Goal: Check status: Check status

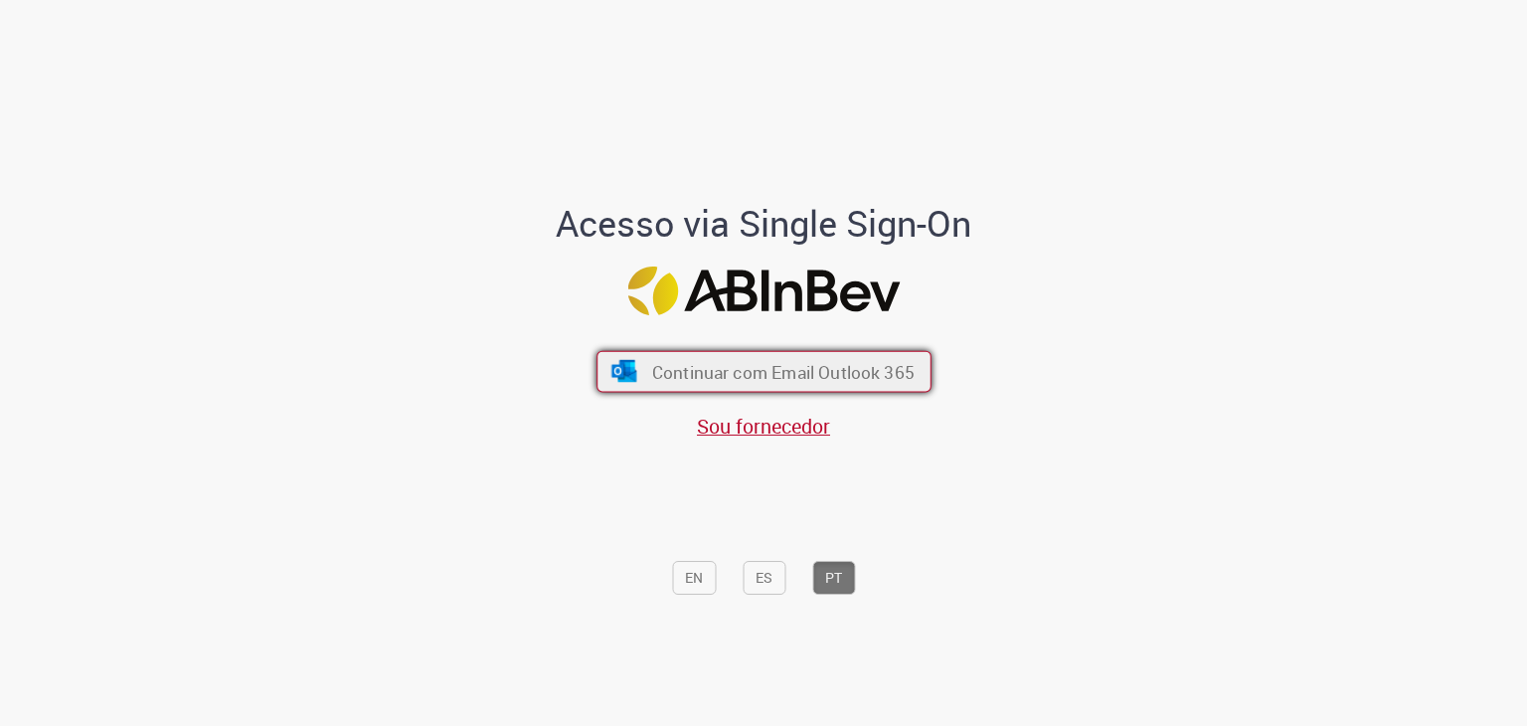
click at [720, 359] on button "Continuar com Email Outlook 365" at bounding box center [764, 372] width 335 height 42
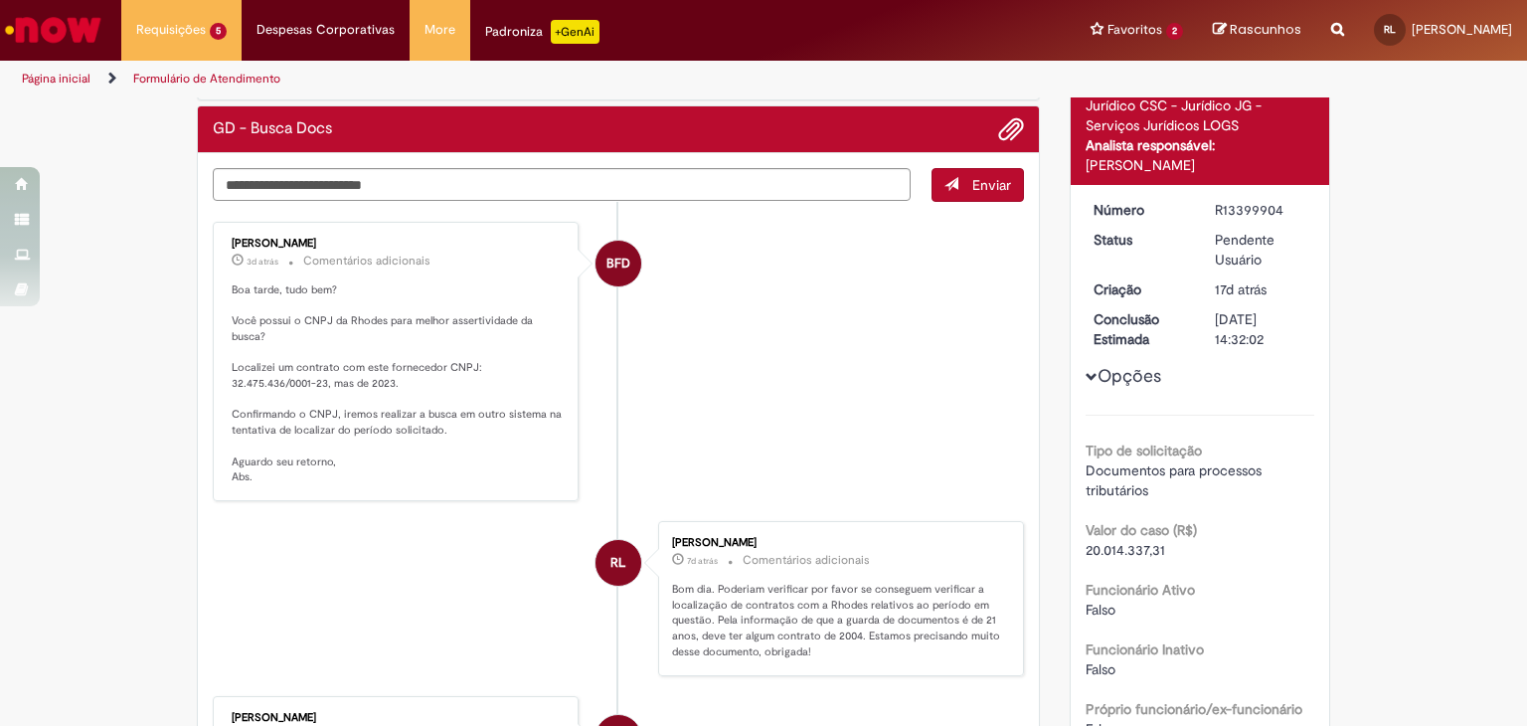
scroll to position [199, 0]
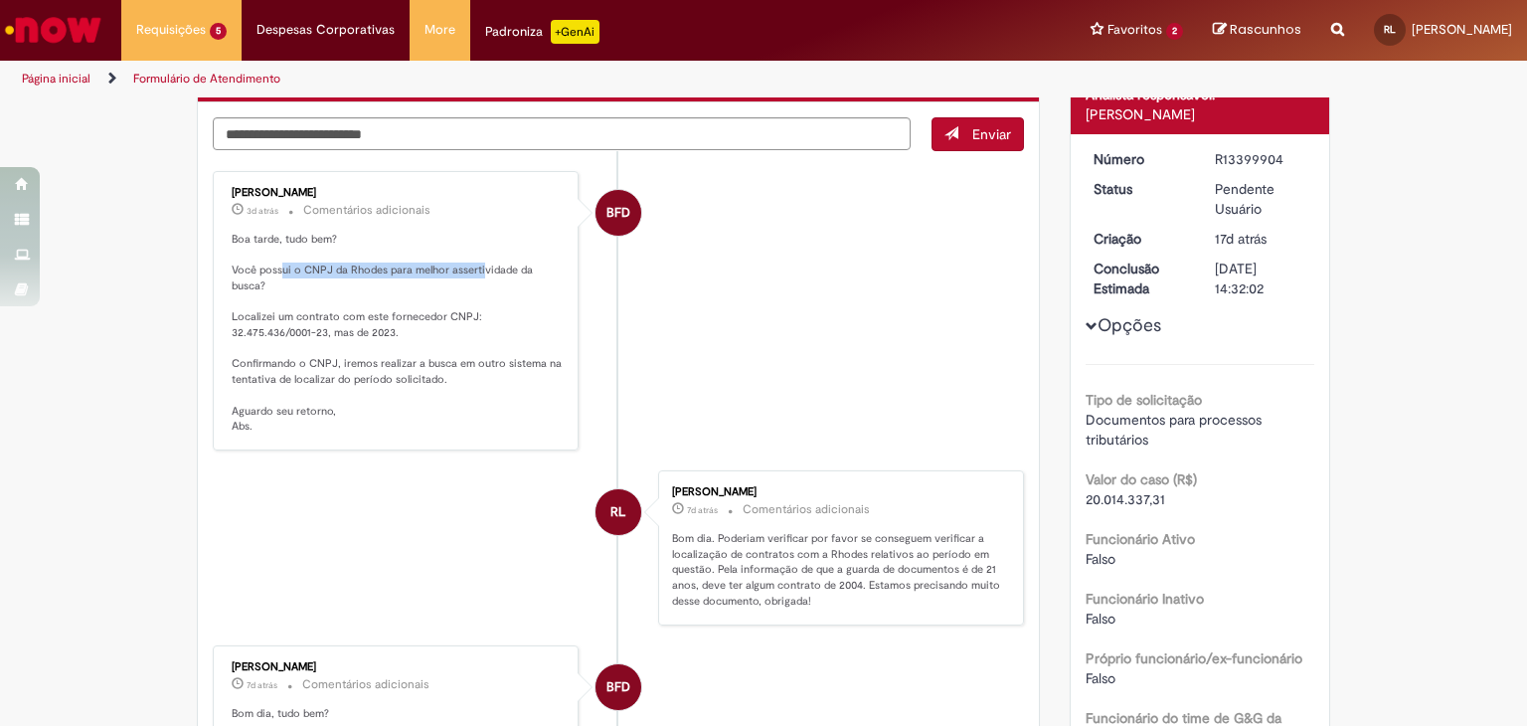
drag, startPoint x: 275, startPoint y: 267, endPoint x: 473, endPoint y: 267, distance: 197.9
click at [473, 267] on p "Boa tarde, tudo bem? Você possui o CNPJ da Rhodes para melhor assertividade da …" at bounding box center [397, 333] width 331 height 203
click at [484, 272] on p "Boa tarde, tudo bem? Você possui o CNPJ da Rhodes para melhor assertividade da …" at bounding box center [397, 333] width 331 height 203
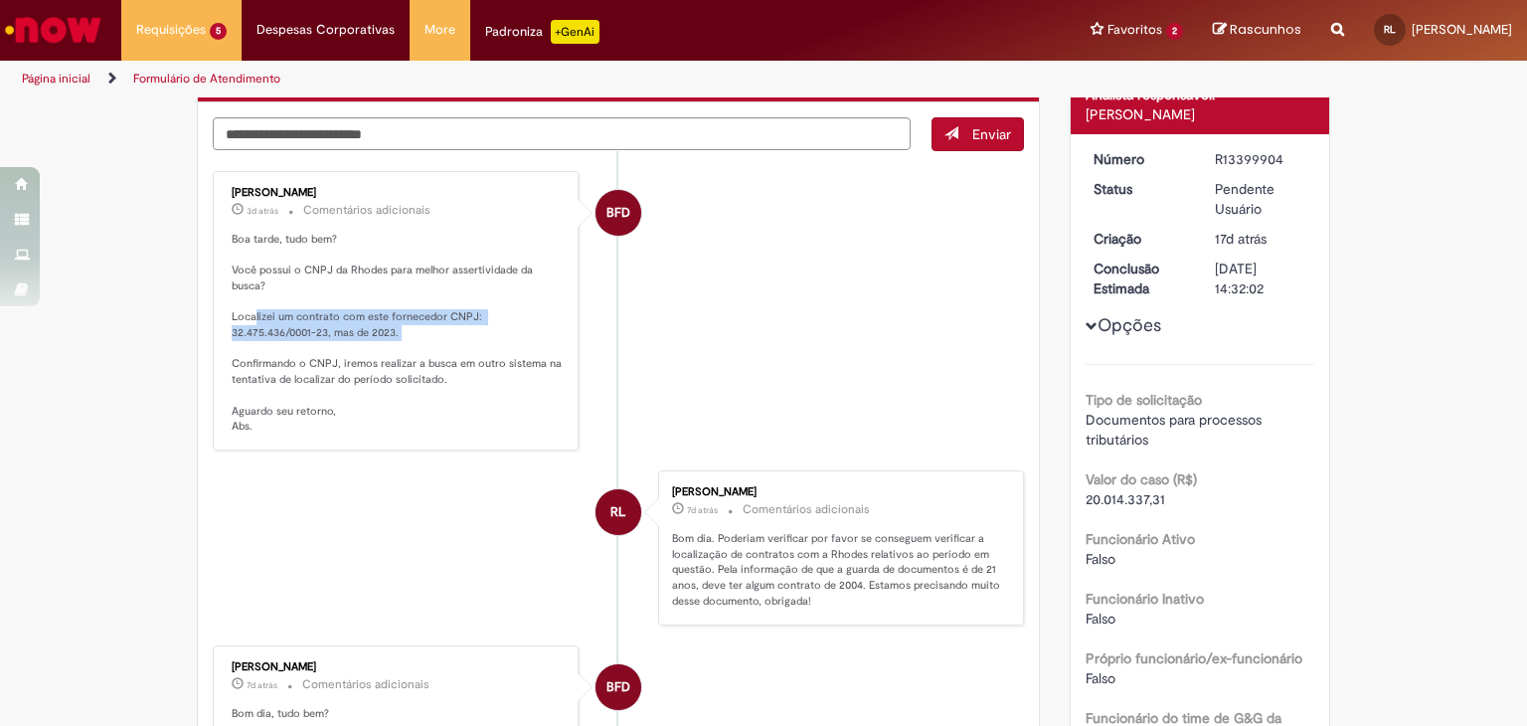
drag, startPoint x: 246, startPoint y: 314, endPoint x: 435, endPoint y: 323, distance: 189.1
click at [435, 323] on p "Boa tarde, tudo bem? Você possui o CNPJ da Rhodes para melhor assertividade da …" at bounding box center [397, 333] width 331 height 203
click at [433, 369] on p "Boa tarde, tudo bem? Você possui o CNPJ da Rhodes para melhor assertividade da …" at bounding box center [397, 333] width 331 height 203
drag, startPoint x: 354, startPoint y: 366, endPoint x: 470, endPoint y: 361, distance: 116.4
click at [470, 361] on p "Boa tarde, tudo bem? Você possui o CNPJ da Rhodes para melhor assertividade da …" at bounding box center [397, 333] width 331 height 203
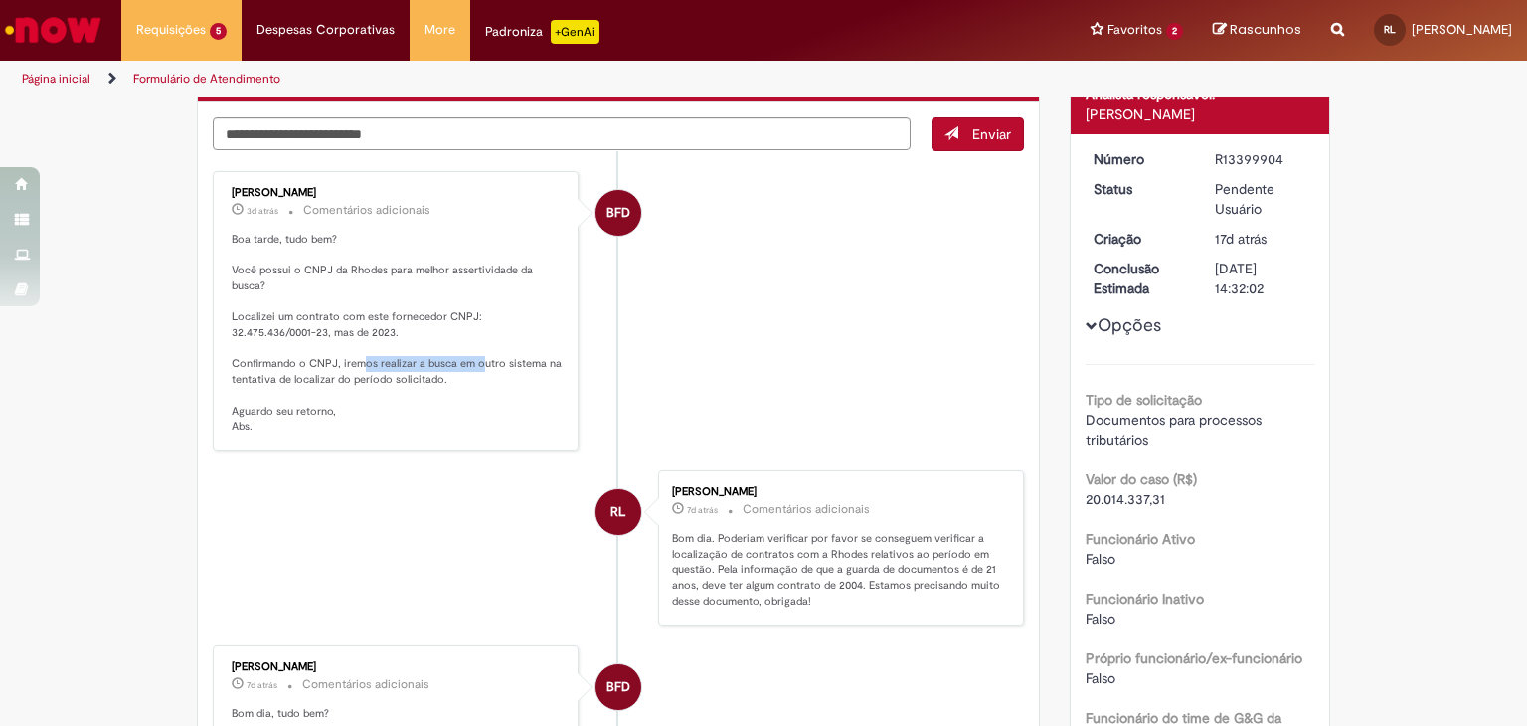
click at [470, 367] on p "Boa tarde, tudo bem? Você possui o CNPJ da Rhodes para melhor assertividade da …" at bounding box center [397, 333] width 331 height 203
drag, startPoint x: 346, startPoint y: 267, endPoint x: 376, endPoint y: 272, distance: 30.2
click at [376, 272] on p "Boa tarde, tudo bem? Você possui o CNPJ da Rhodes para melhor assertividade da …" at bounding box center [397, 333] width 331 height 203
copy p "Rhodes"
click at [323, 265] on p "Boa tarde, tudo bem? Você possui o CNPJ da Rhodes para melhor assertividade da …" at bounding box center [397, 333] width 331 height 203
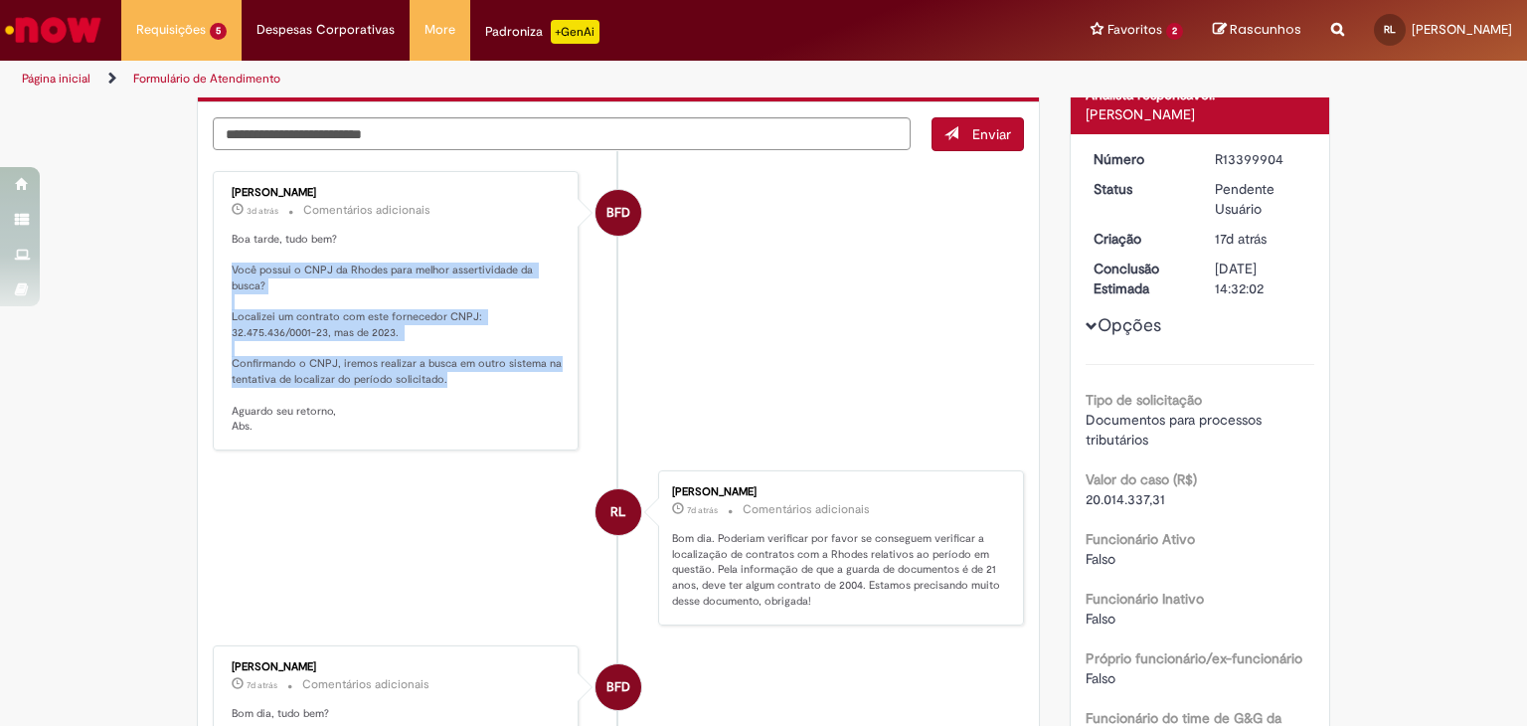
drag, startPoint x: 226, startPoint y: 266, endPoint x: 466, endPoint y: 373, distance: 263.1
click at [466, 373] on p "Boa tarde, tudo bem? Você possui o CNPJ da Rhodes para melhor assertividade da …" at bounding box center [397, 333] width 331 height 203
copy p "Você possui o CNPJ da [PERSON_NAME] para melhor assertividade da busca? Localiz…"
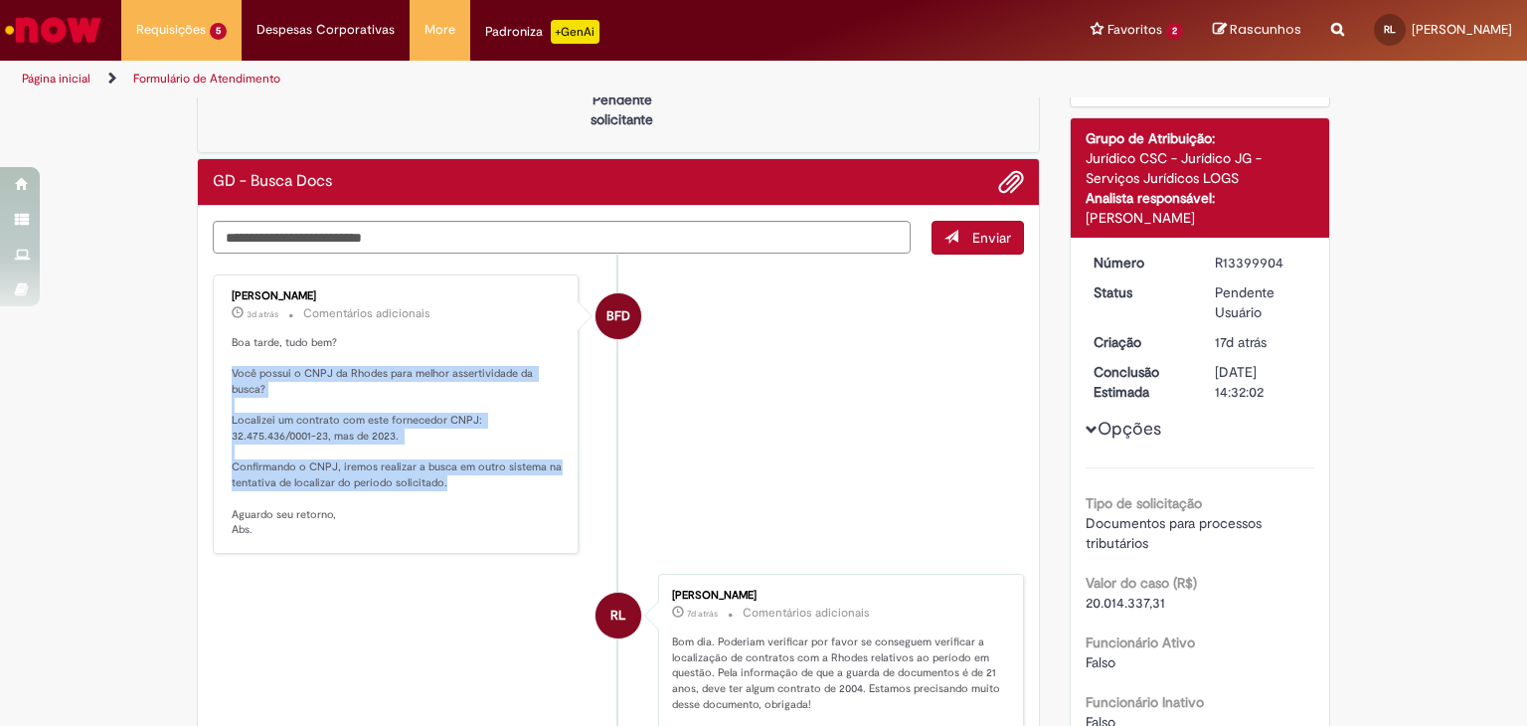
scroll to position [99, 0]
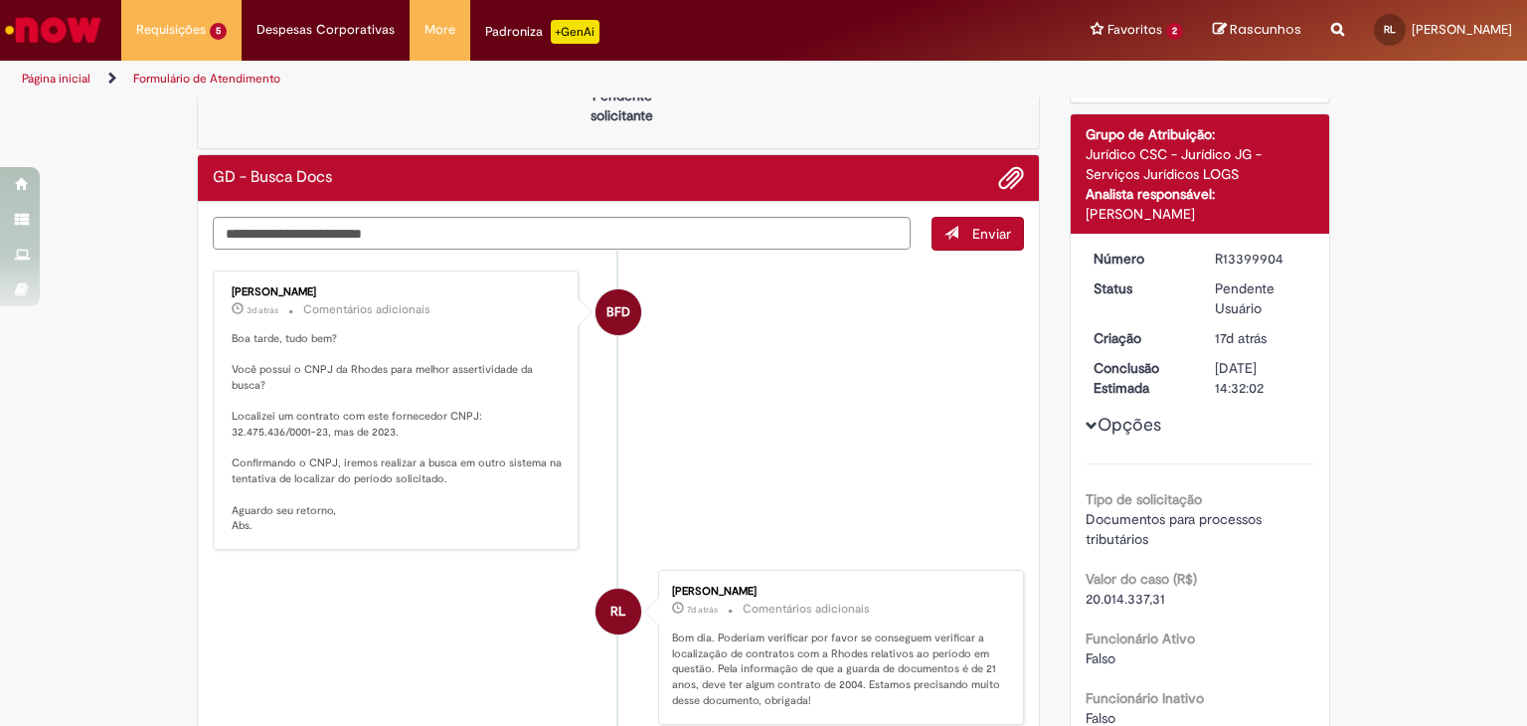
click at [756, 385] on li "BFD [PERSON_NAME] 3d atrás 3 dias atrás Comentários adicionais Boa tarde, tudo …" at bounding box center [618, 409] width 811 height 279
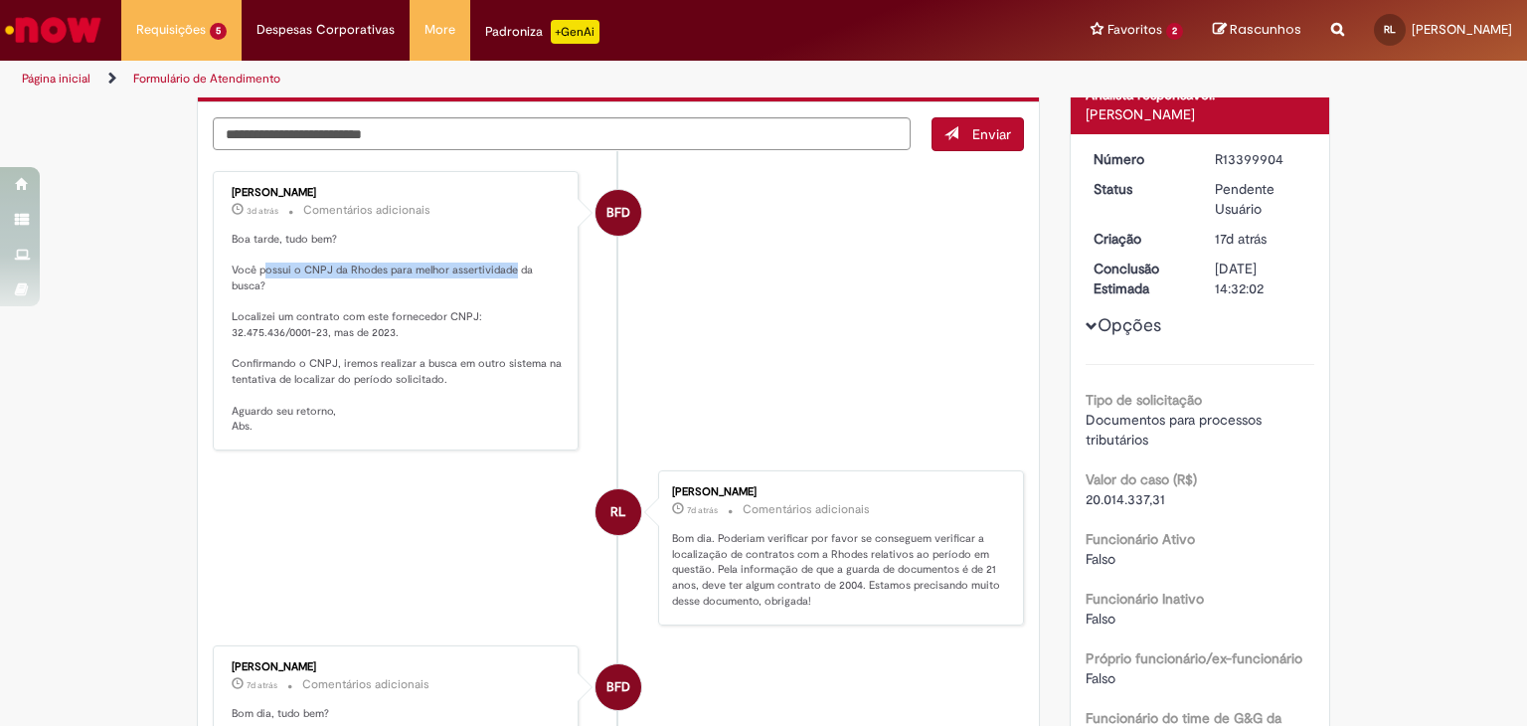
drag, startPoint x: 258, startPoint y: 262, endPoint x: 505, endPoint y: 264, distance: 247.6
click at [505, 264] on p "Boa tarde, tudo bem? Você possui o CNPJ da Rhodes para melhor assertividade da …" at bounding box center [397, 333] width 331 height 203
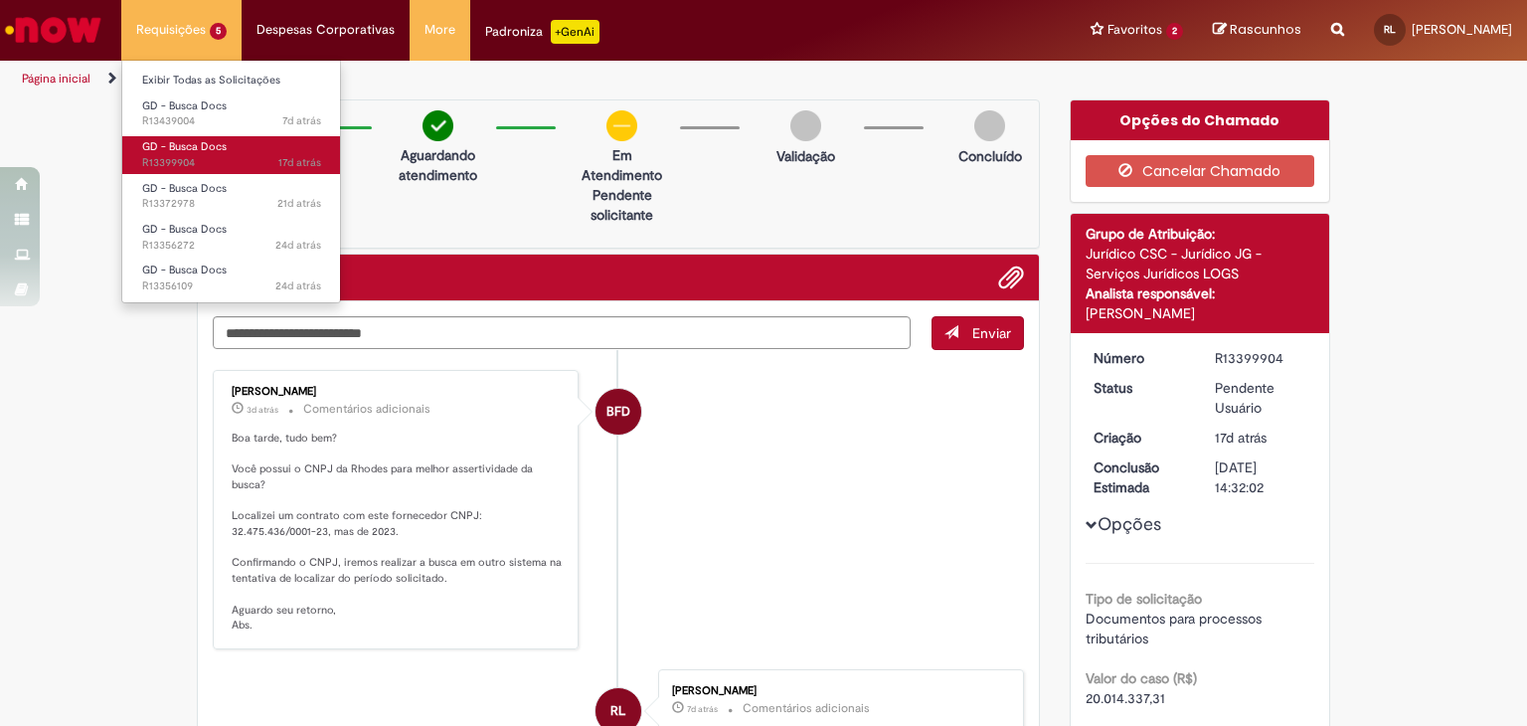
click at [249, 144] on link "GD - Busca Docs 17d atrás 17 dias atrás R13399904" at bounding box center [231, 154] width 219 height 37
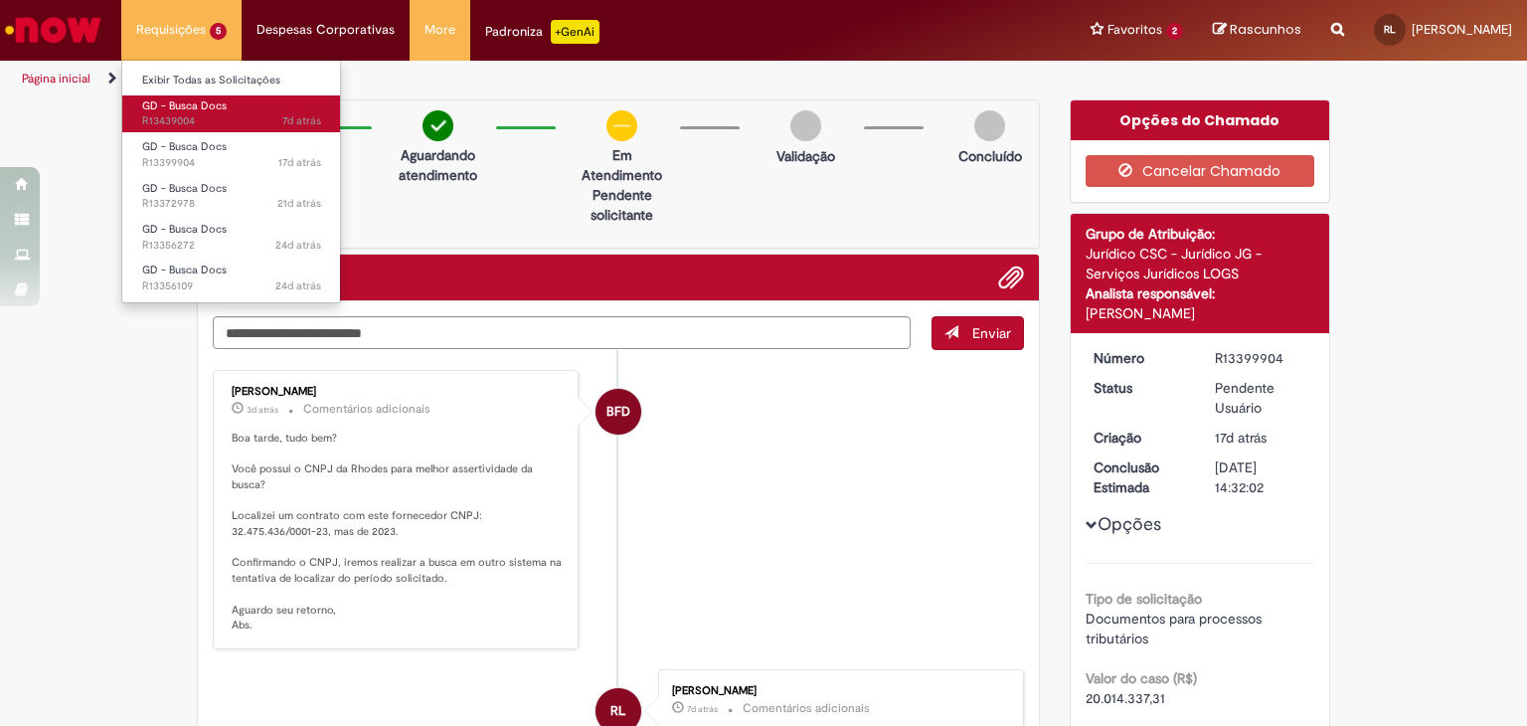
click at [208, 114] on span "7d atrás 7 dias atrás R13439004" at bounding box center [231, 121] width 179 height 16
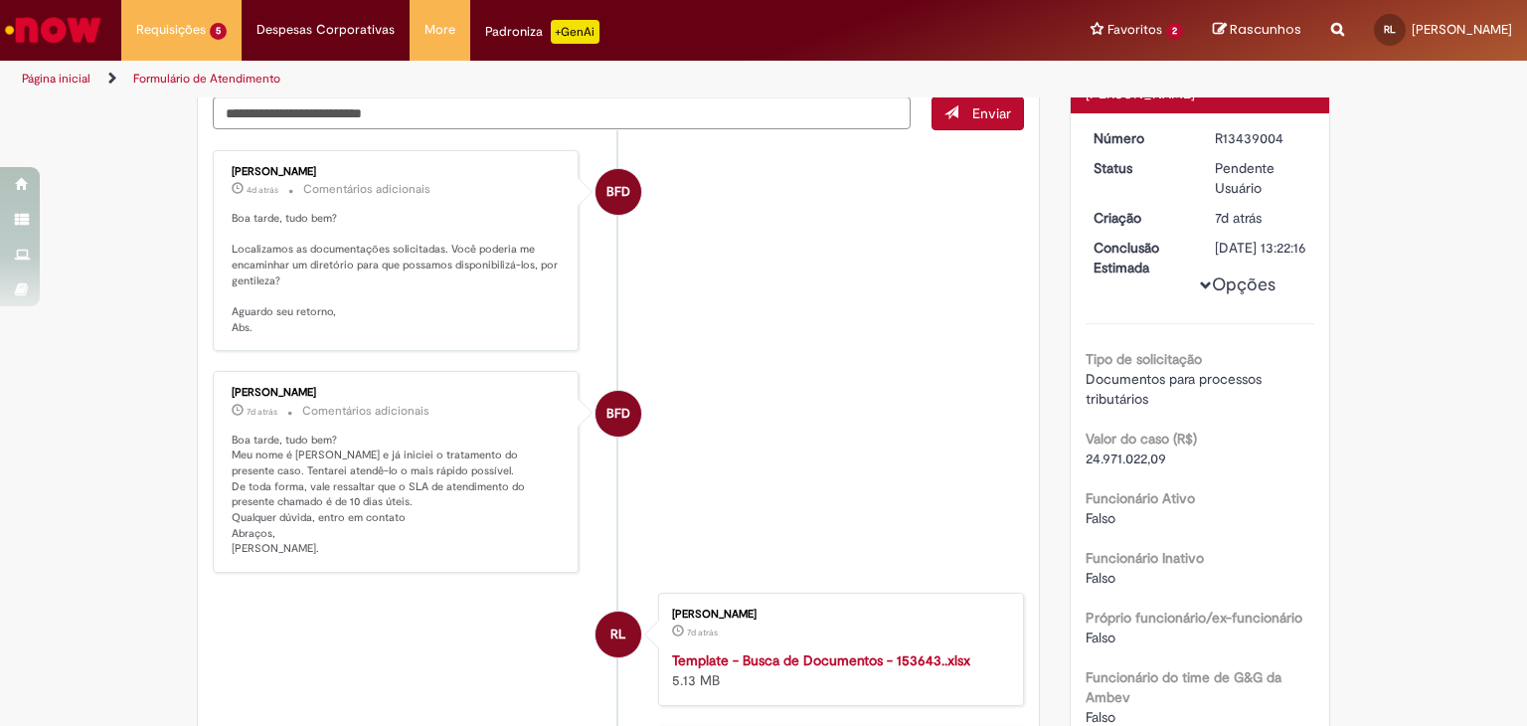
scroll to position [199, 0]
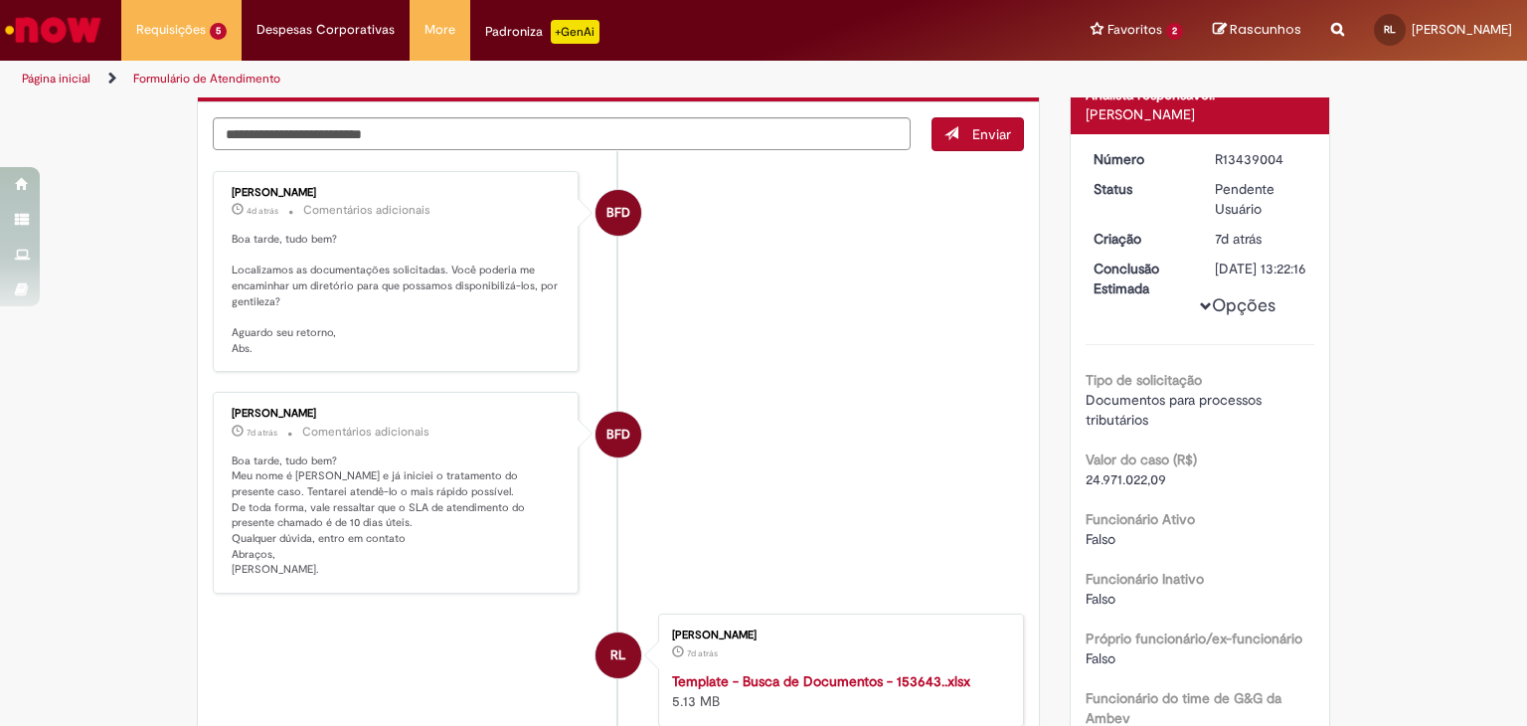
drag, startPoint x: 1368, startPoint y: 290, endPoint x: 1302, endPoint y: 307, distance: 68.7
click at [1368, 290] on div "Verificar Código de Barras Aguardando Aprovação Aguardando atendimento Em Atend…" at bounding box center [763, 572] width 1527 height 1342
click at [587, 138] on textarea "Digite sua mensagem aqui..." at bounding box center [562, 134] width 698 height 34
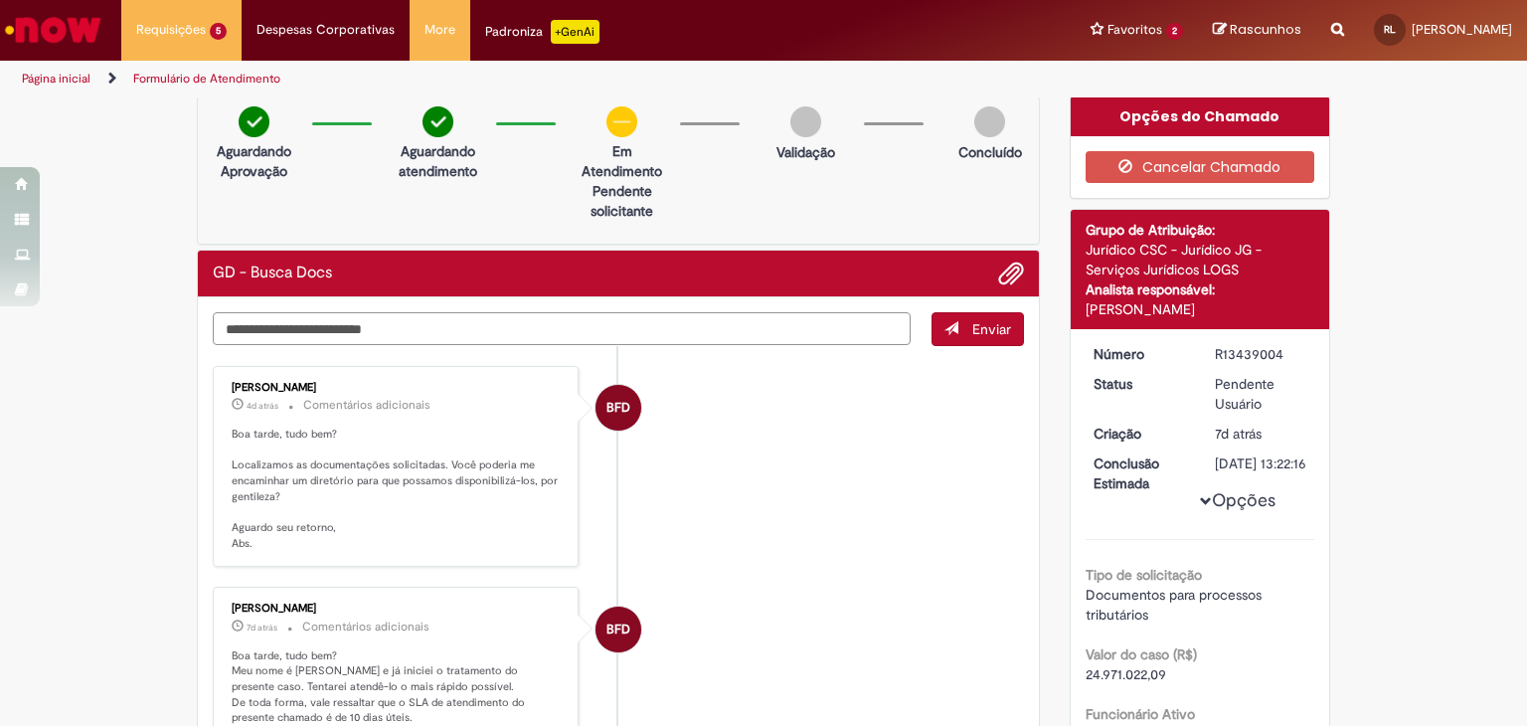
scroll to position [0, 0]
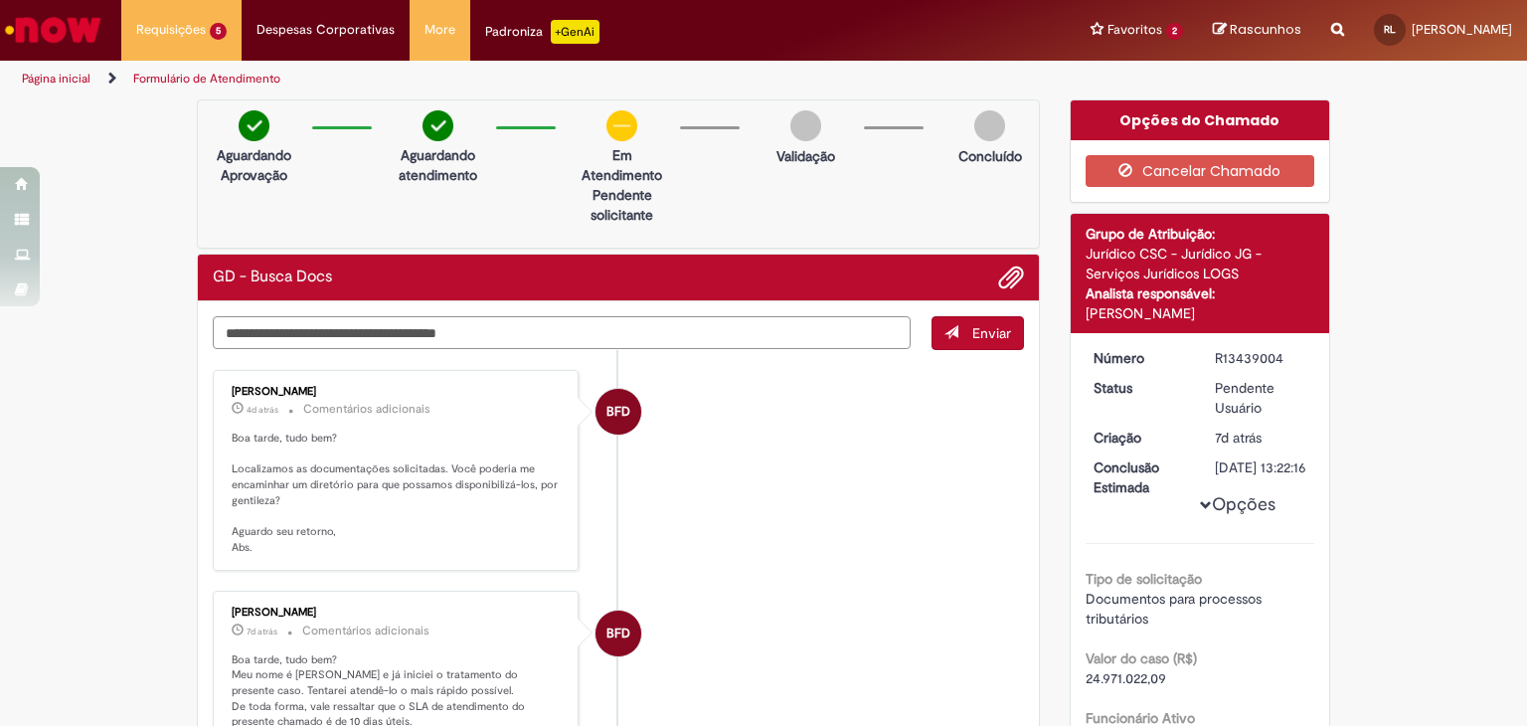
paste textarea "**********"
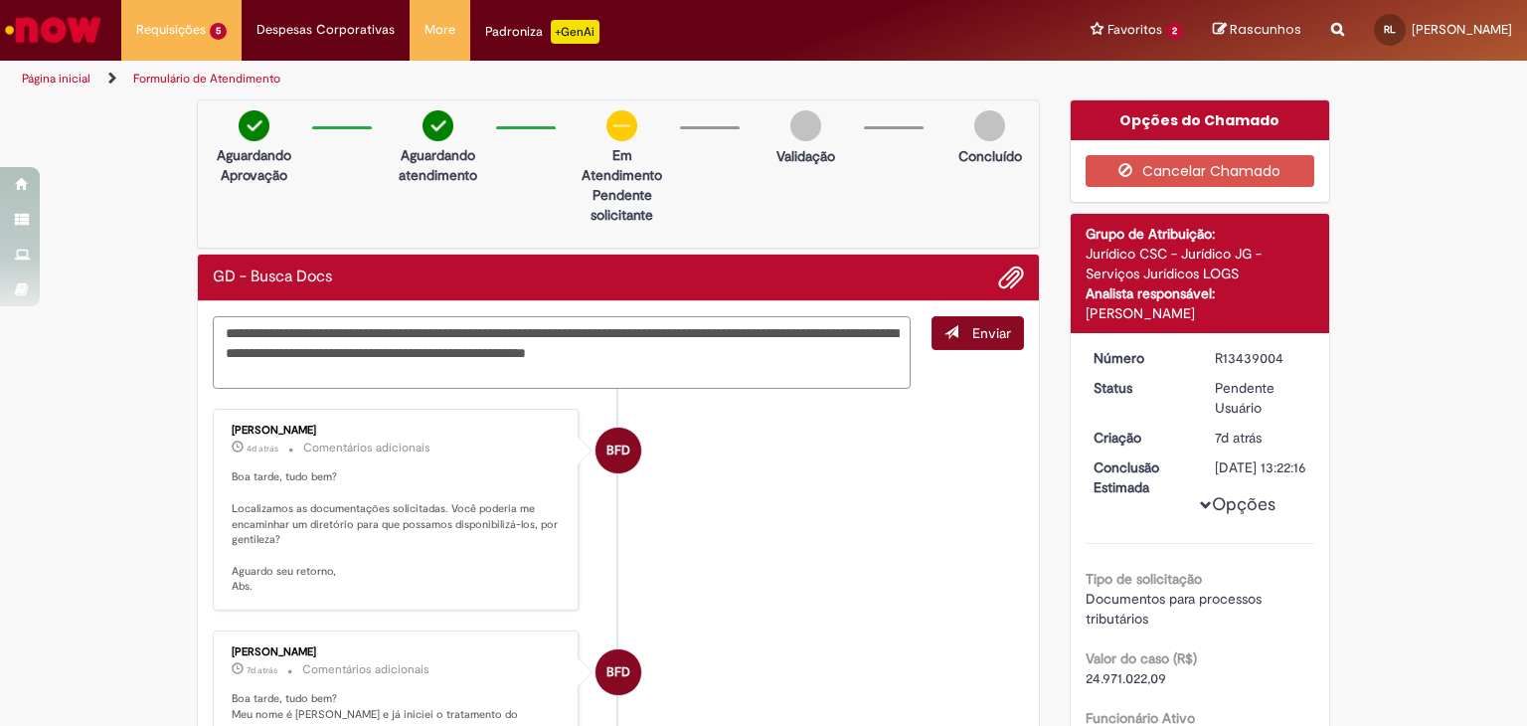
type textarea "**********"
click at [972, 330] on span "Enviar" at bounding box center [991, 333] width 39 height 18
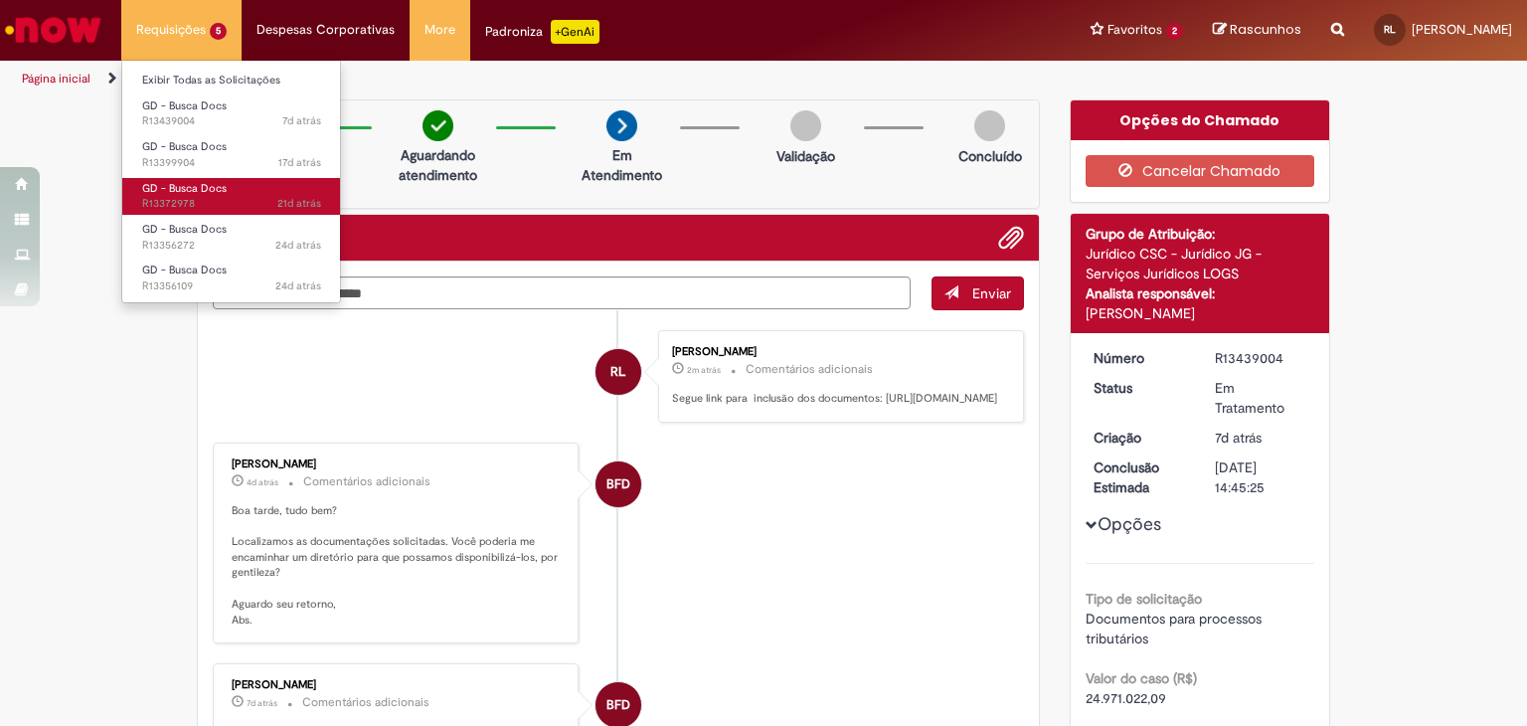
click at [239, 186] on link "GD - Busca Docs 21d atrás 21 dias atrás R13372978" at bounding box center [231, 196] width 219 height 37
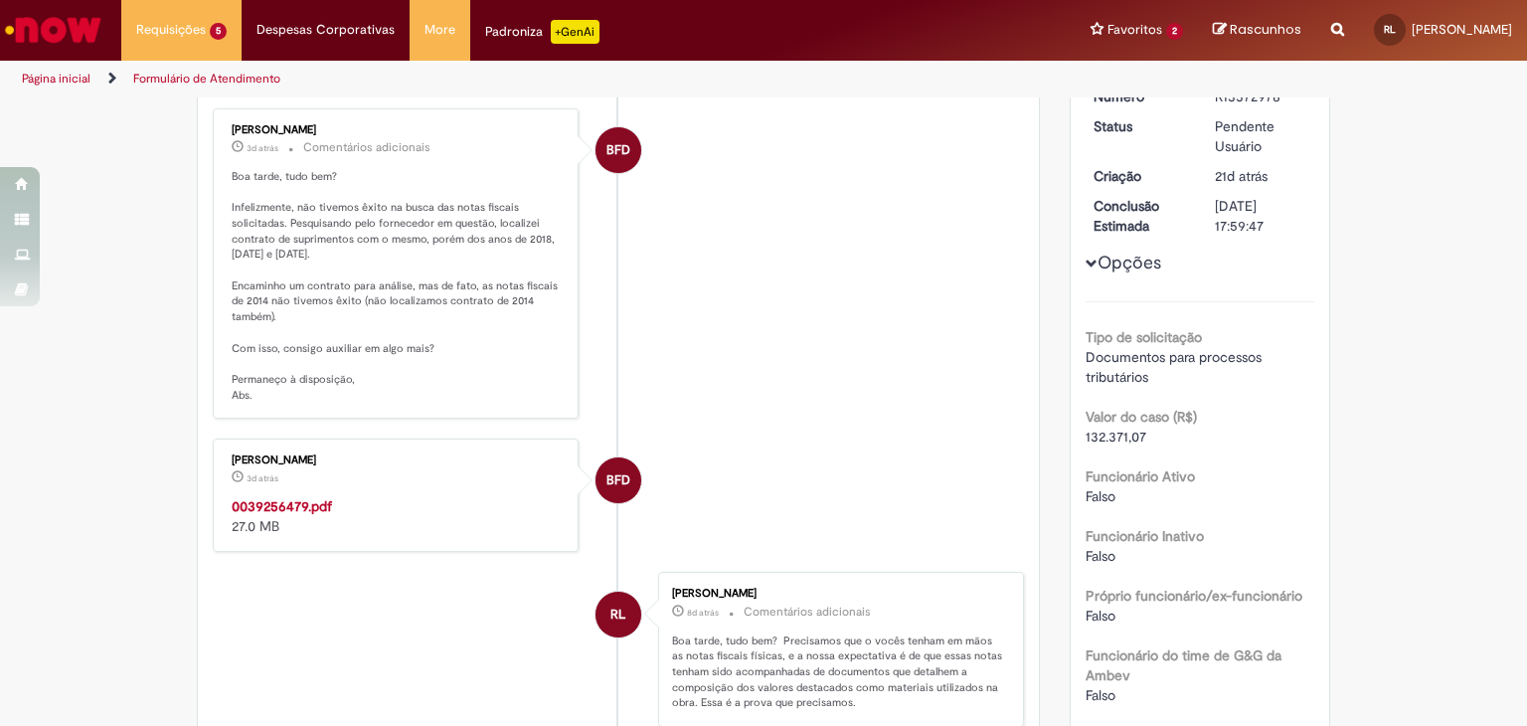
scroll to position [253, 0]
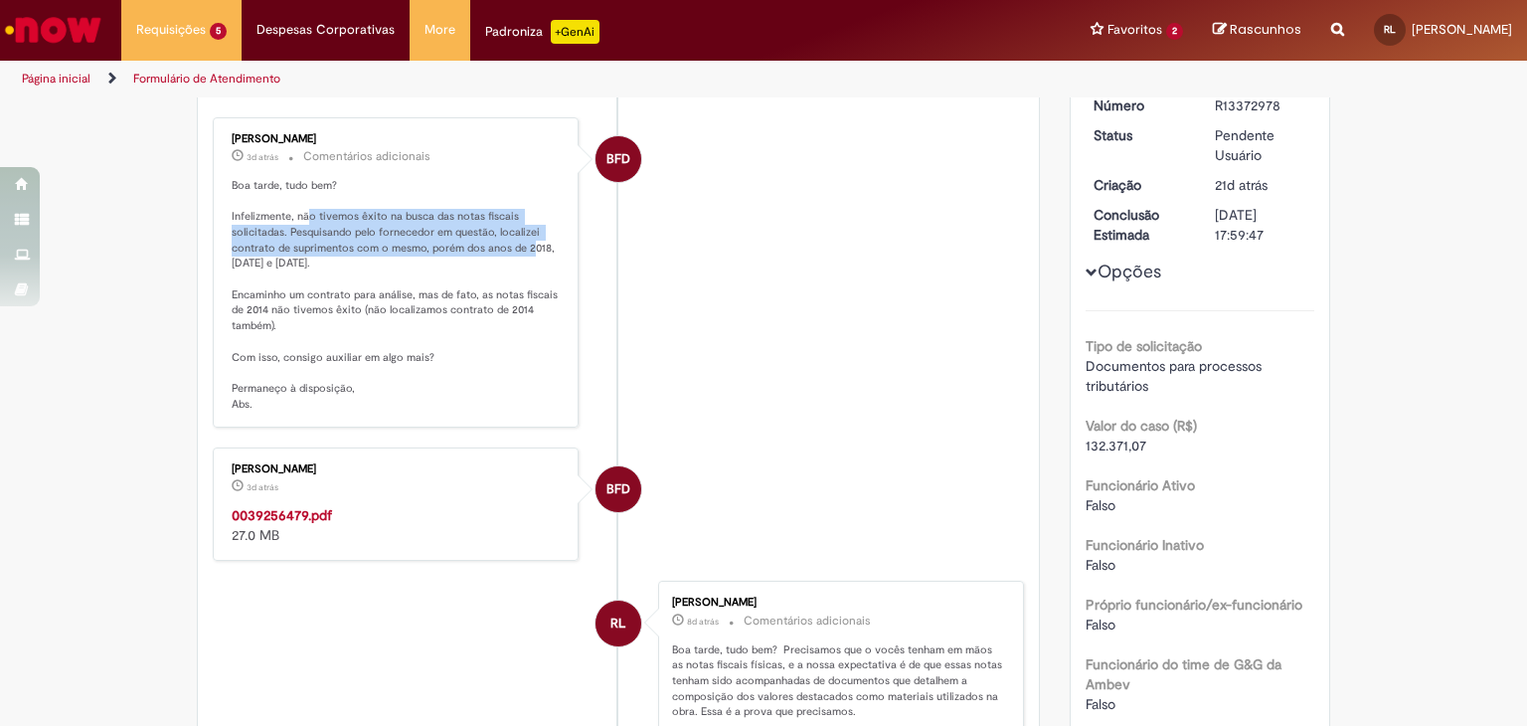
drag, startPoint x: 345, startPoint y: 217, endPoint x: 521, endPoint y: 252, distance: 179.4
click at [521, 252] on p "Boa tarde, tudo bem? Infelizmente, não tivemos êxito na busca das notas fiscais…" at bounding box center [397, 295] width 331 height 235
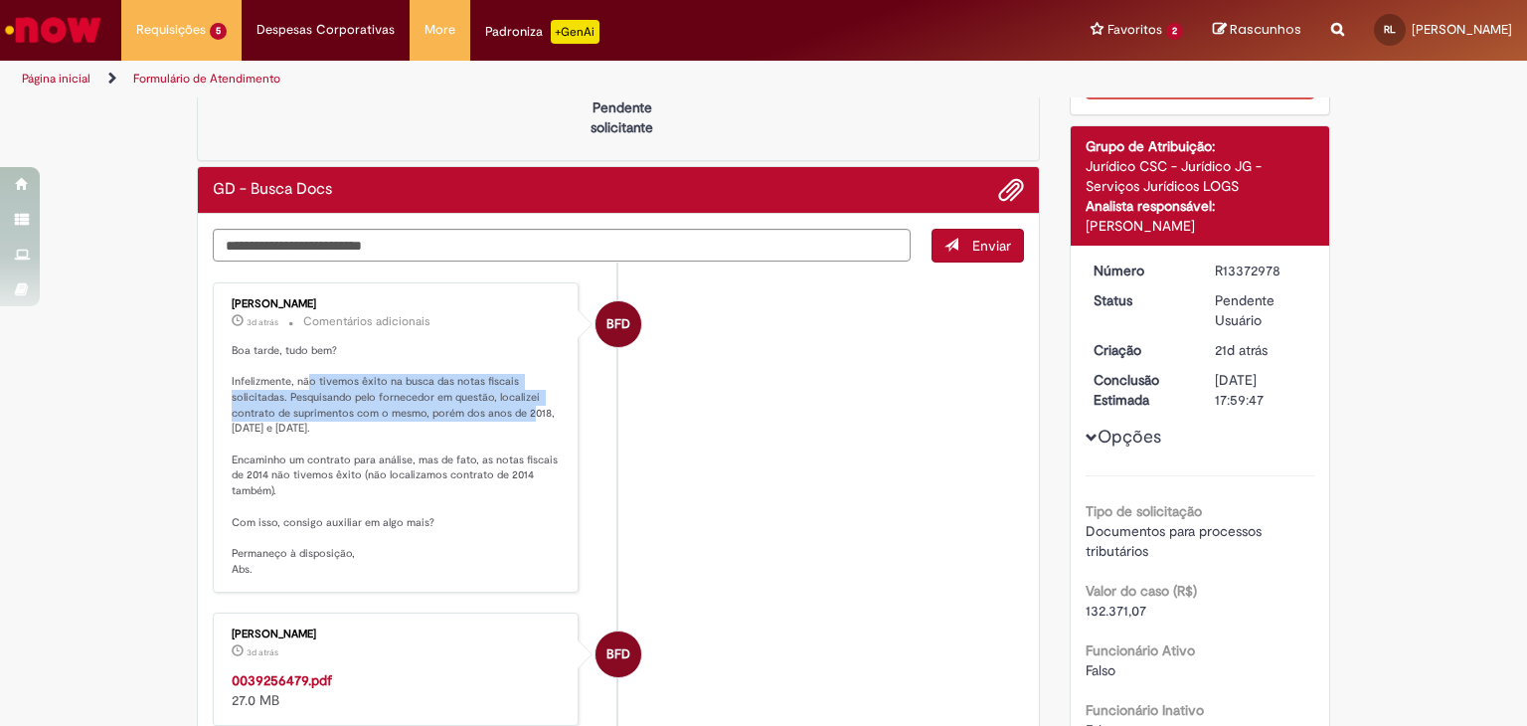
scroll to position [54, 0]
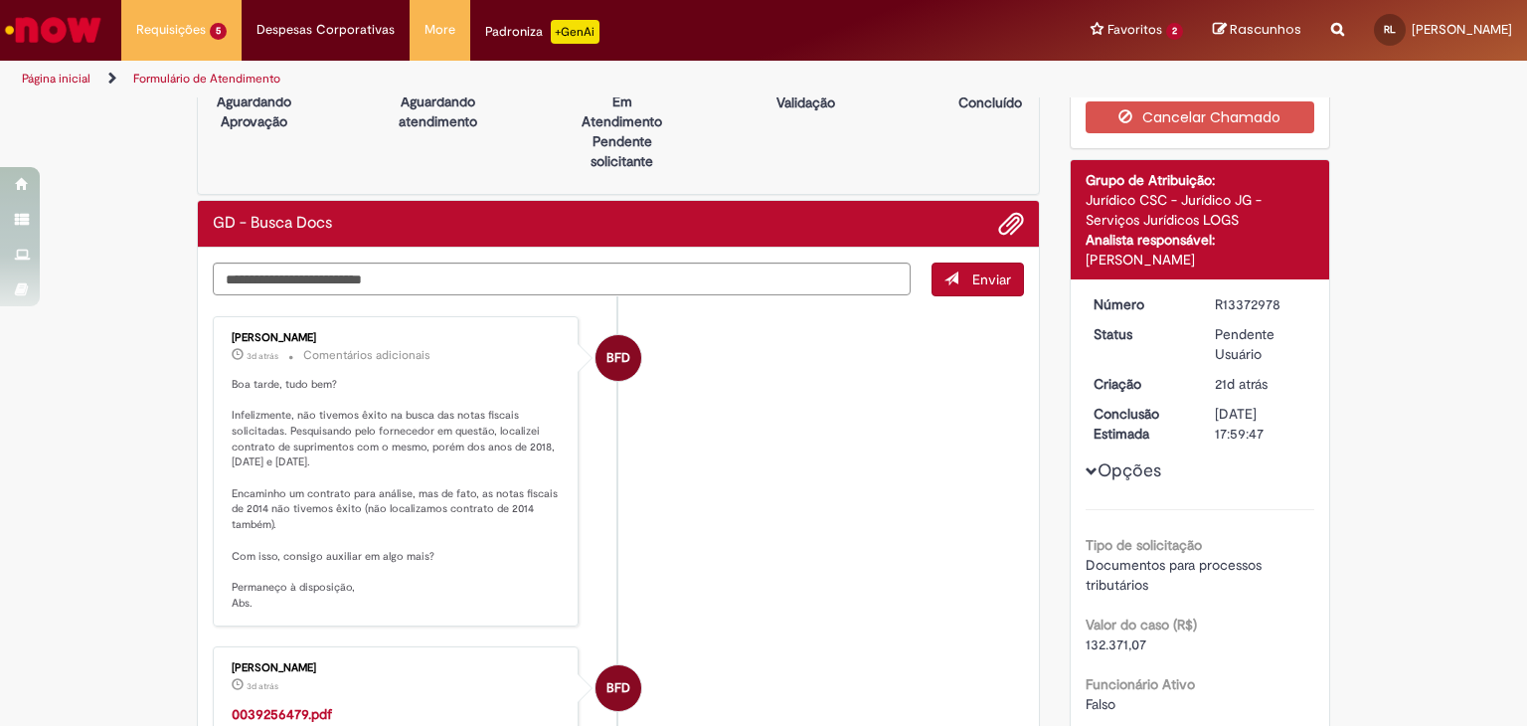
drag, startPoint x: 1236, startPoint y: 300, endPoint x: 1204, endPoint y: 295, distance: 32.2
click at [1204, 295] on dd "R13372978" at bounding box center [1261, 304] width 122 height 20
copy div "R13372978"
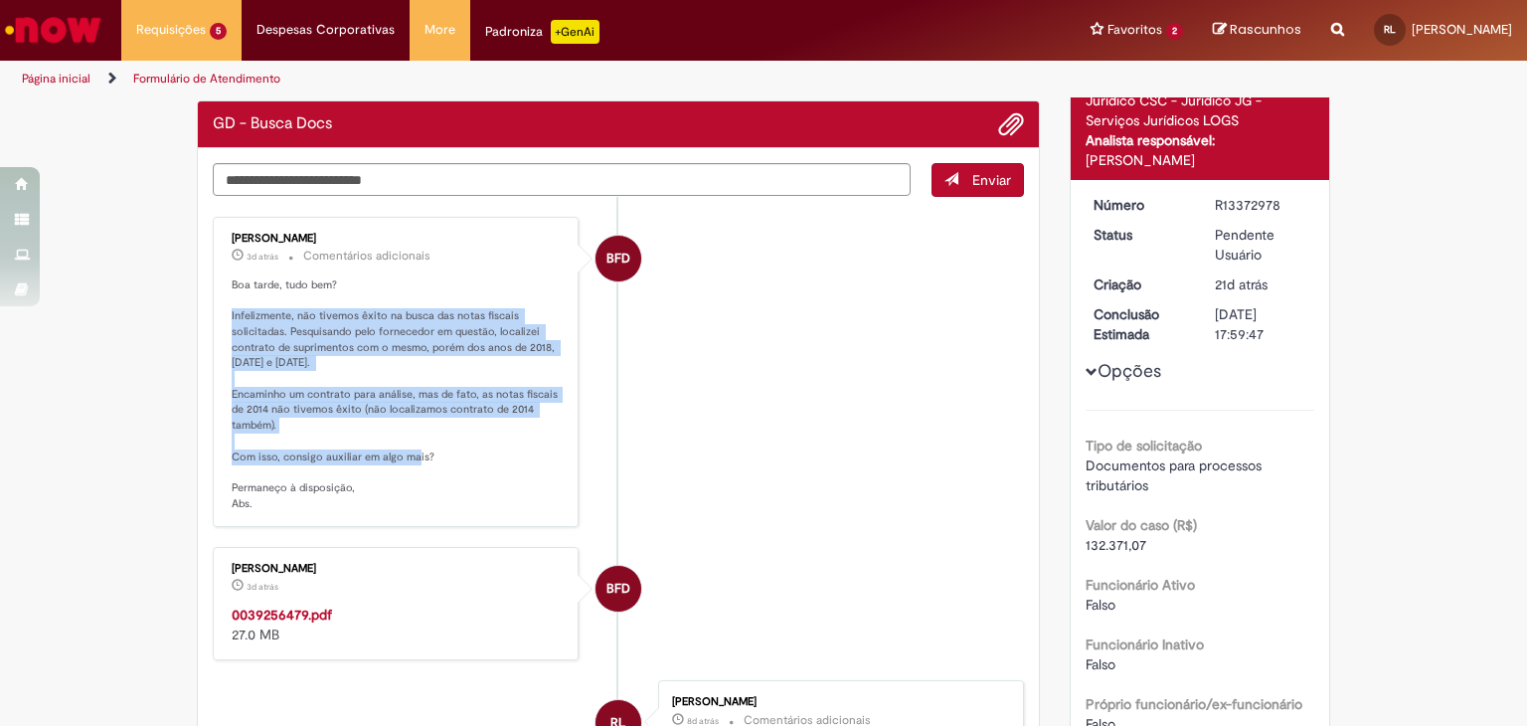
drag, startPoint x: 222, startPoint y: 315, endPoint x: 430, endPoint y: 466, distance: 257.0
click at [430, 466] on div "[PERSON_NAME] 3d atrás 3 dias atrás Comentários adicionais Boa tarde, tudo bem?…" at bounding box center [396, 372] width 354 height 299
copy p "Infelizmente, não tivemos êxito na busca das notas fiscais solicitadas. Pesquis…"
click at [295, 614] on strong "0039256479.pdf" at bounding box center [282, 615] width 100 height 18
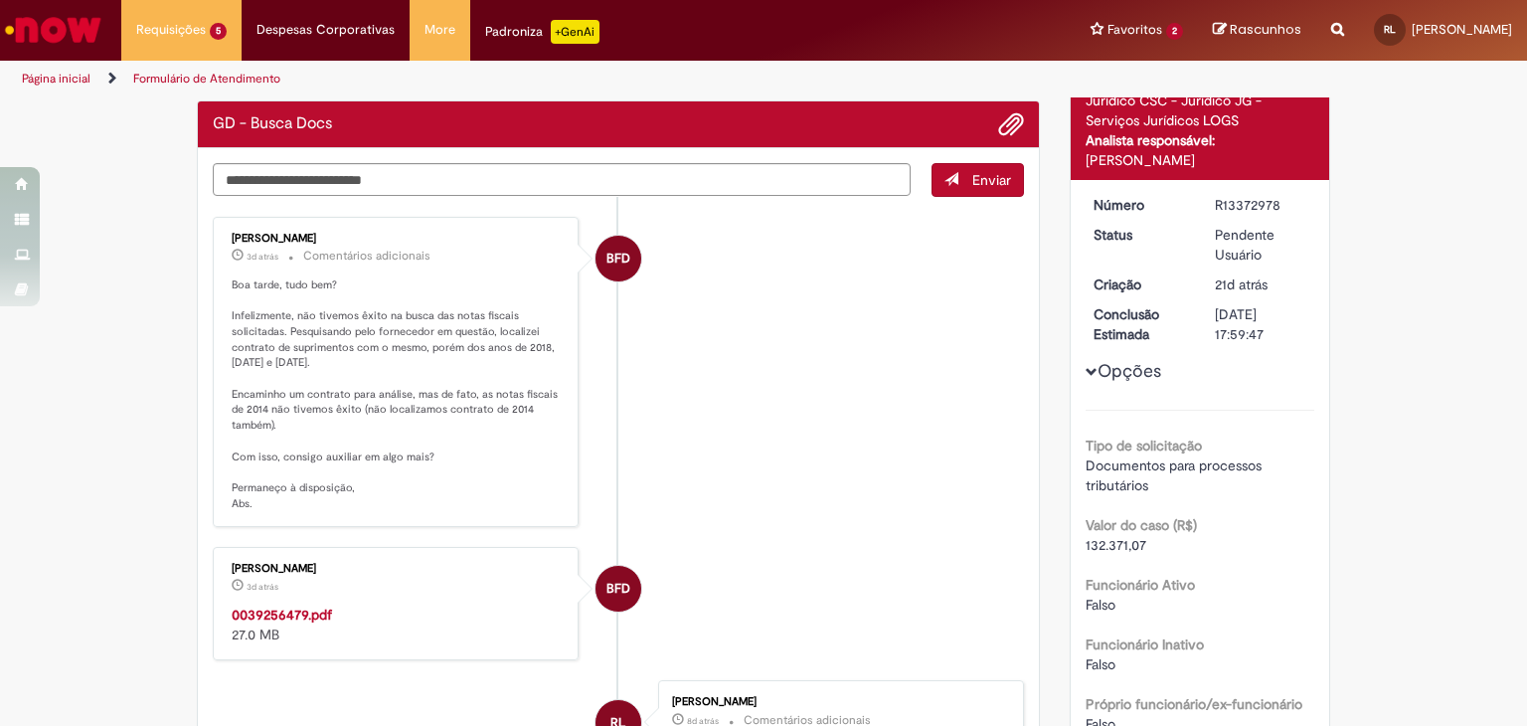
click at [691, 306] on li "BFD [PERSON_NAME] 3d atrás 3 dias atrás Comentários adicionais Boa tarde, tudo …" at bounding box center [618, 372] width 811 height 311
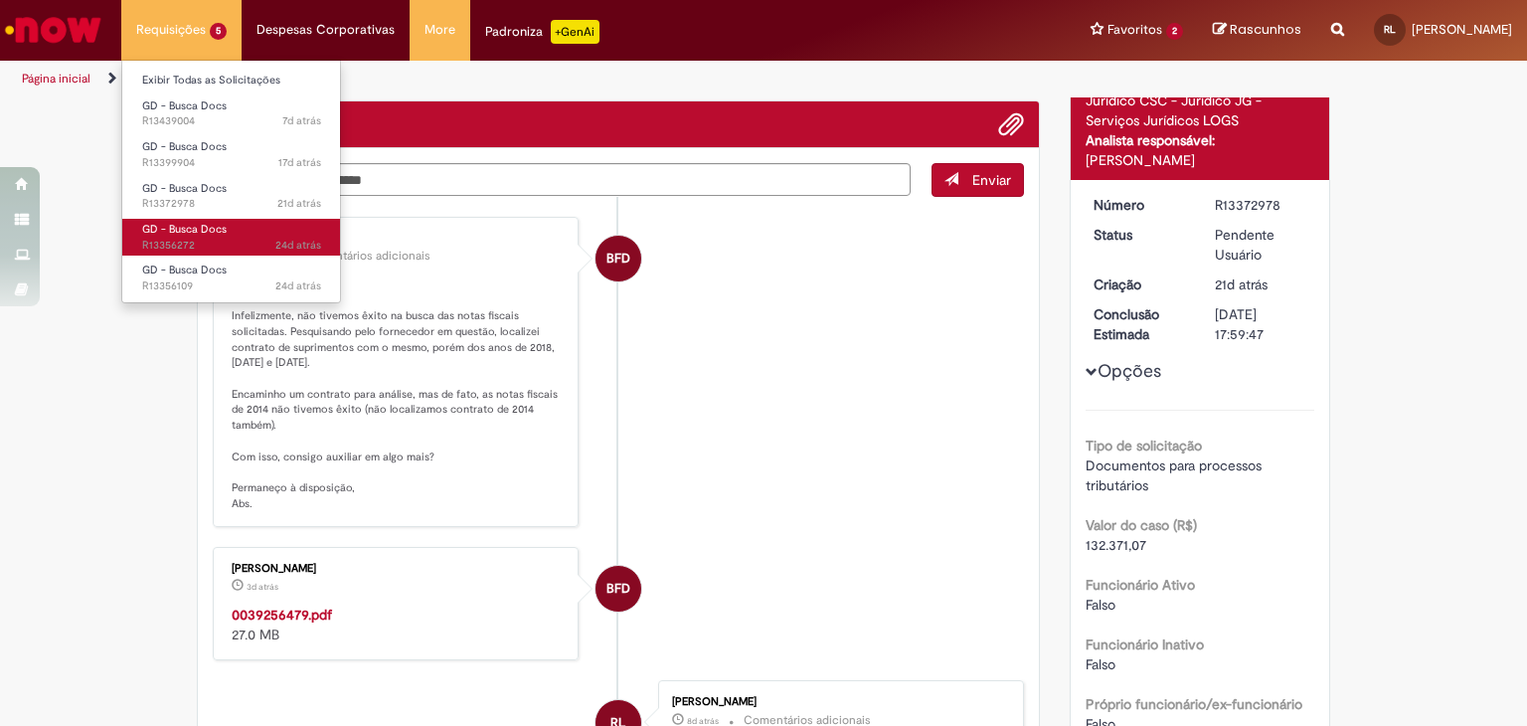
click at [230, 235] on link "GD - Busca Docs 24d atrás 24 dias atrás R13356272" at bounding box center [231, 237] width 219 height 37
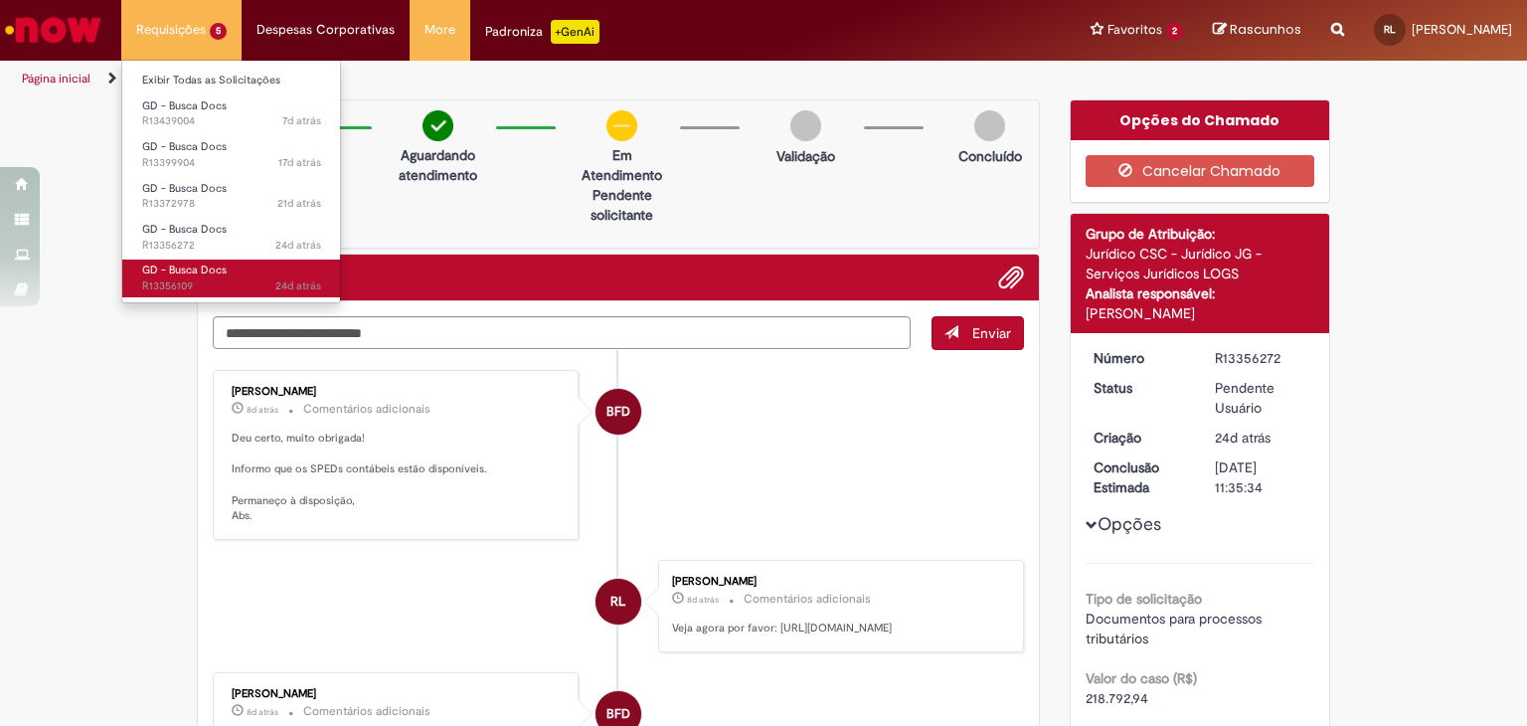
click at [203, 279] on span "24d atrás 24 dias atrás R13356109" at bounding box center [231, 286] width 179 height 16
